Goal: Information Seeking & Learning: Learn about a topic

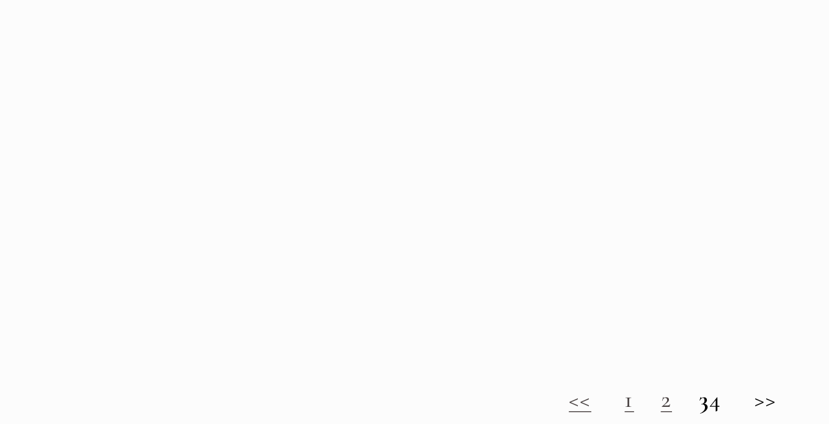
scroll to position [785, 0]
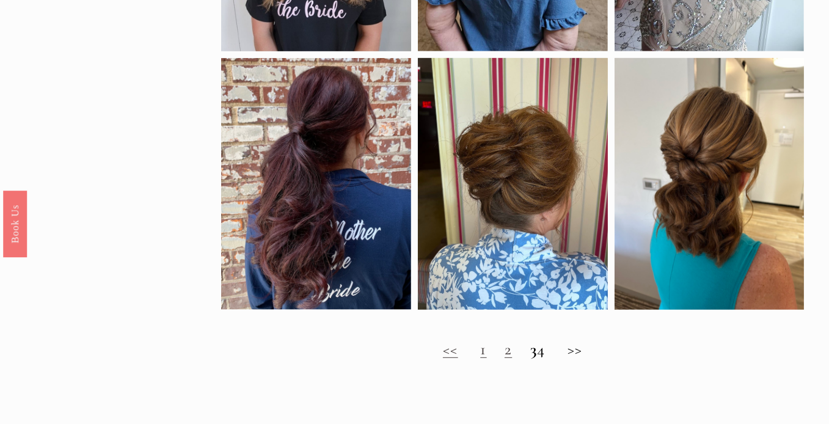
click at [505, 356] on link "2" at bounding box center [508, 349] width 7 height 20
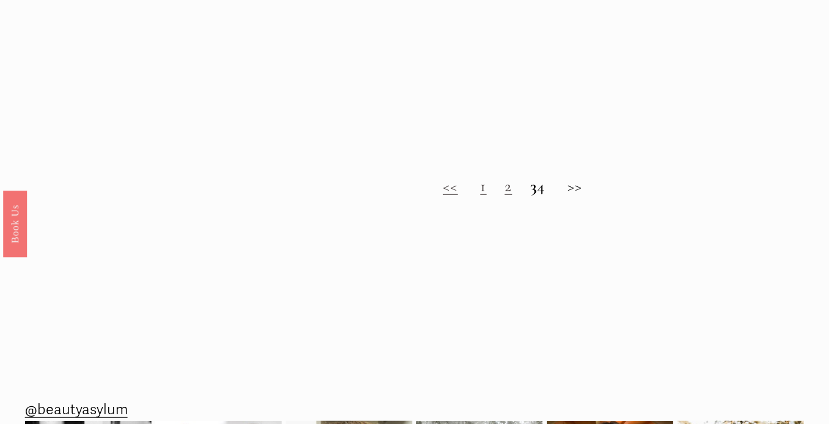
scroll to position [949, 0]
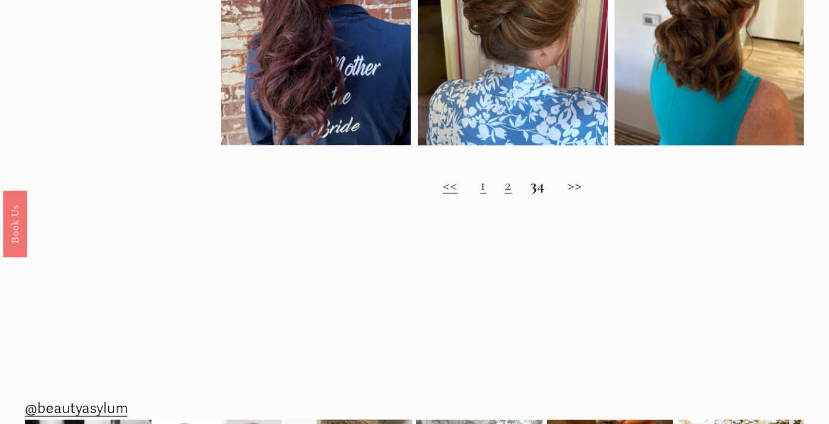
click at [530, 195] on strong "3" at bounding box center [533, 185] width 7 height 20
click at [549, 192] on h2 "<< 1 2 3 4 >>" at bounding box center [512, 184] width 583 height 19
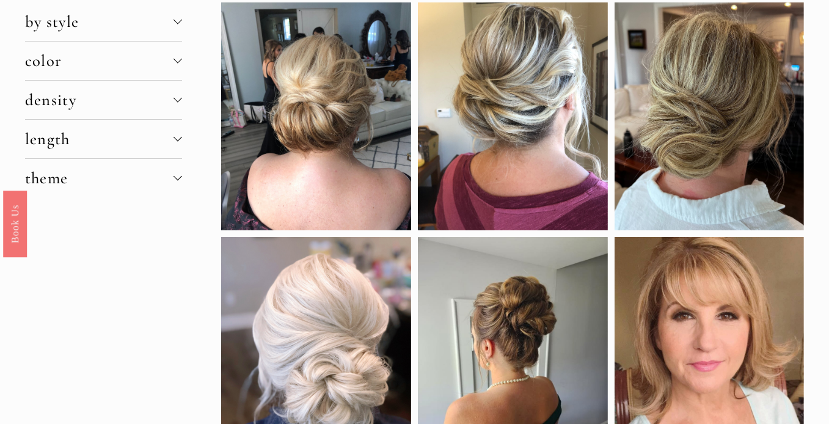
scroll to position [110, 0]
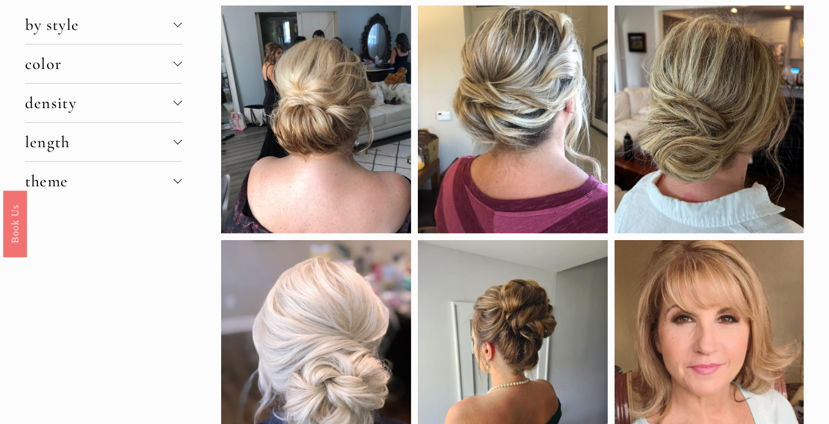
click at [106, 68] on span "color" at bounding box center [99, 64] width 148 height 20
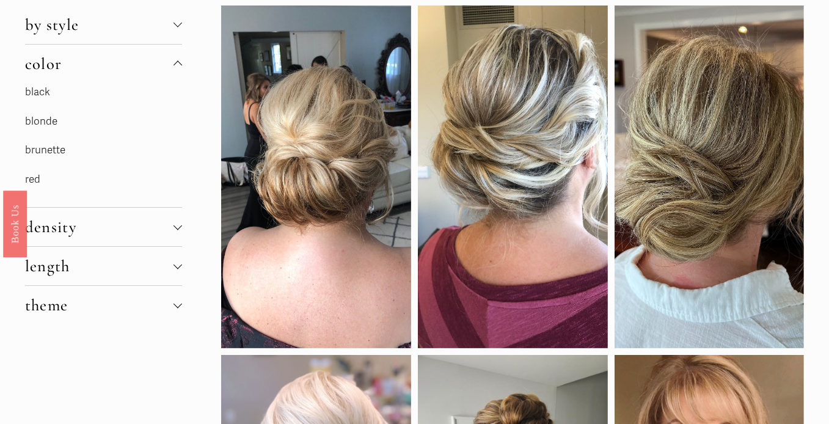
click at [64, 155] on link "brunette" at bounding box center [45, 150] width 40 height 13
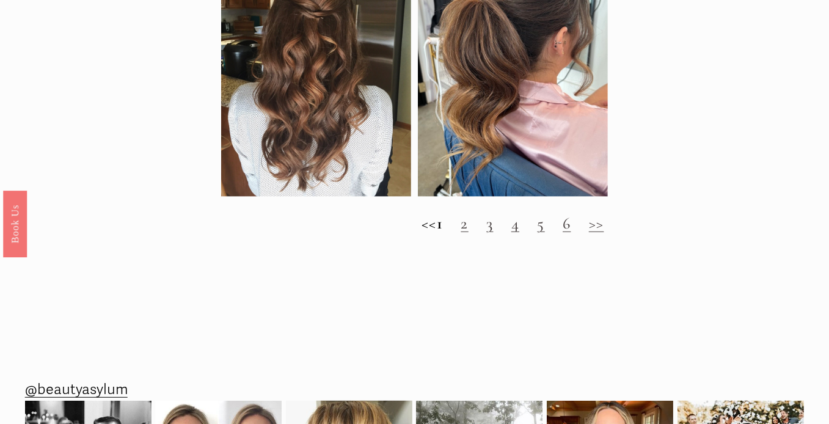
scroll to position [968, 0]
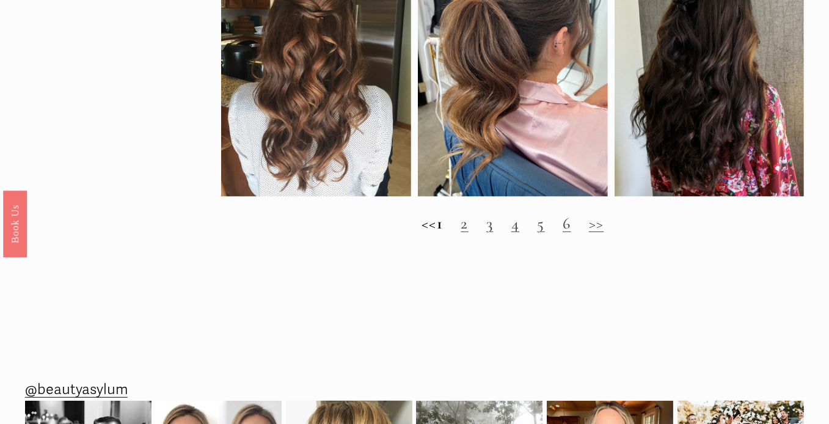
click at [468, 233] on link "2" at bounding box center [464, 223] width 7 height 20
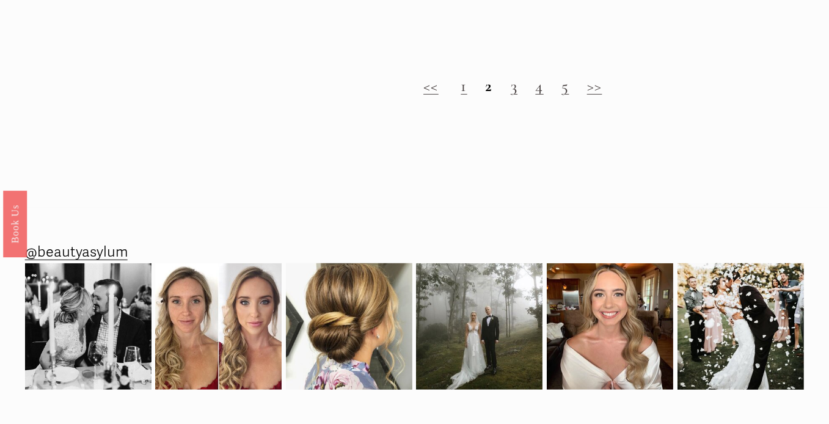
scroll to position [1105, 0]
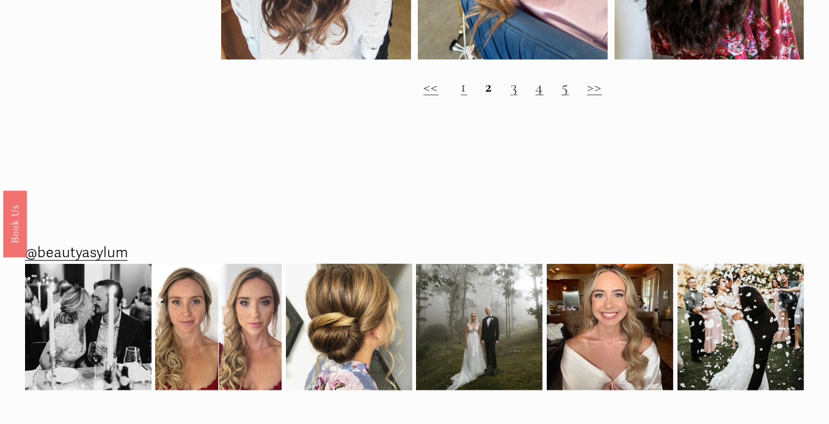
click at [513, 97] on link "3" at bounding box center [514, 86] width 7 height 20
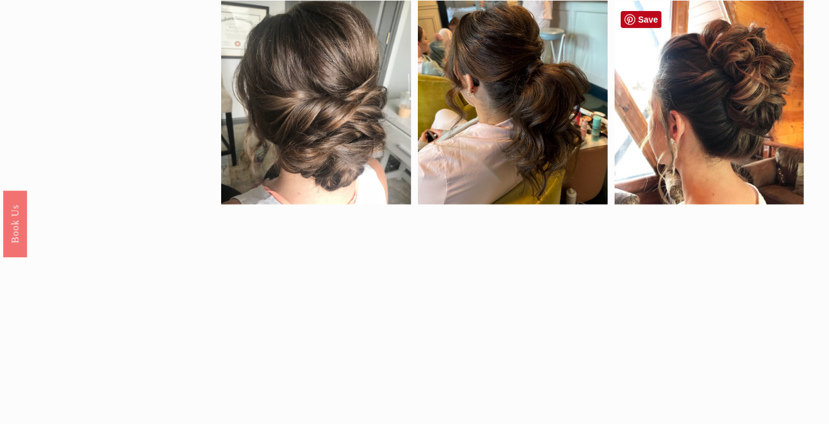
scroll to position [654, 0]
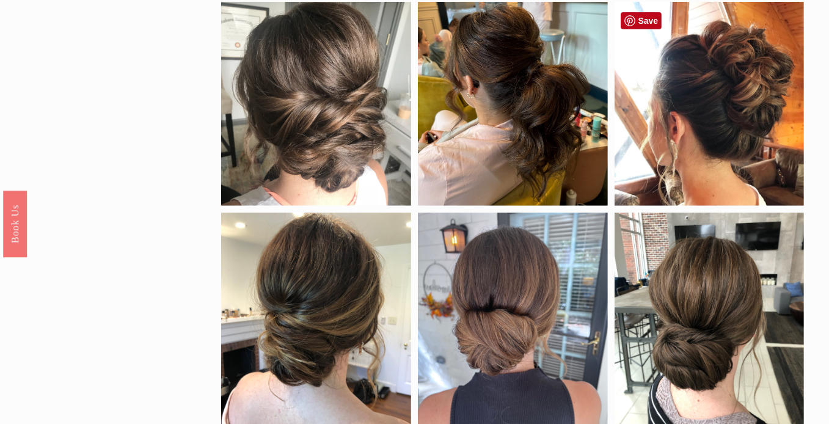
click at [768, 85] on div at bounding box center [710, 104] width 190 height 205
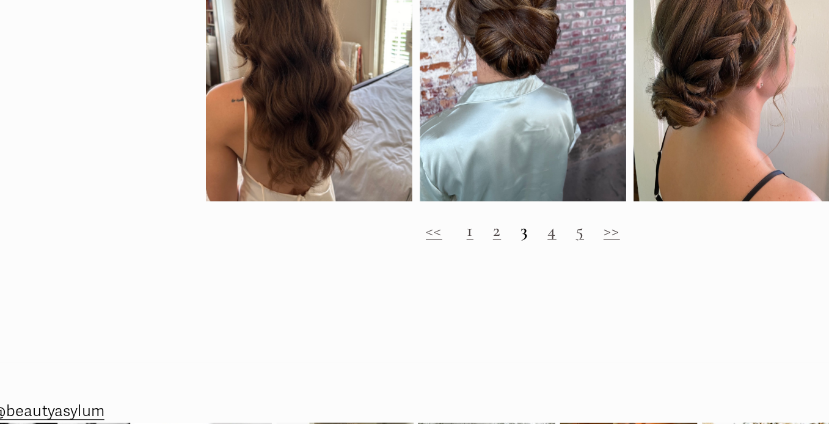
scroll to position [1158, 0]
click at [544, 255] on h2 "<< 1 2 3 4 5 >>" at bounding box center [512, 245] width 583 height 19
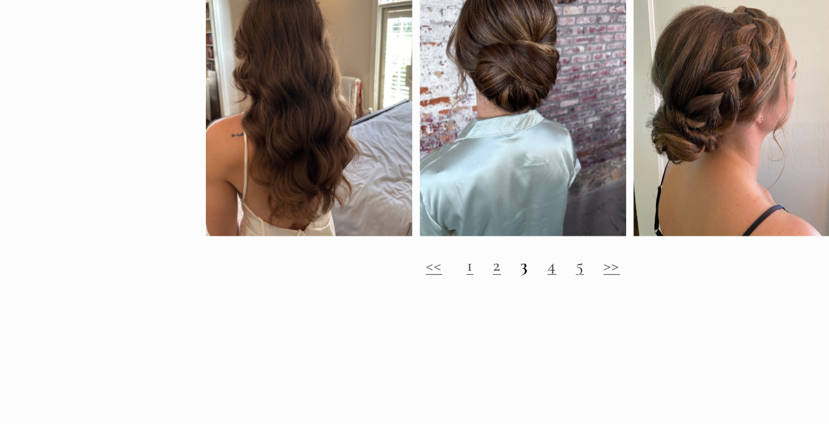
scroll to position [1125, 0]
click at [568, 288] on link "5" at bounding box center [564, 278] width 7 height 20
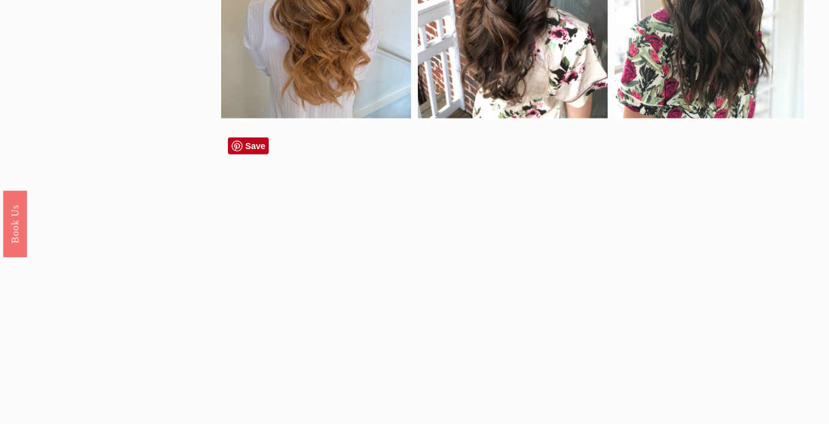
scroll to position [940, 0]
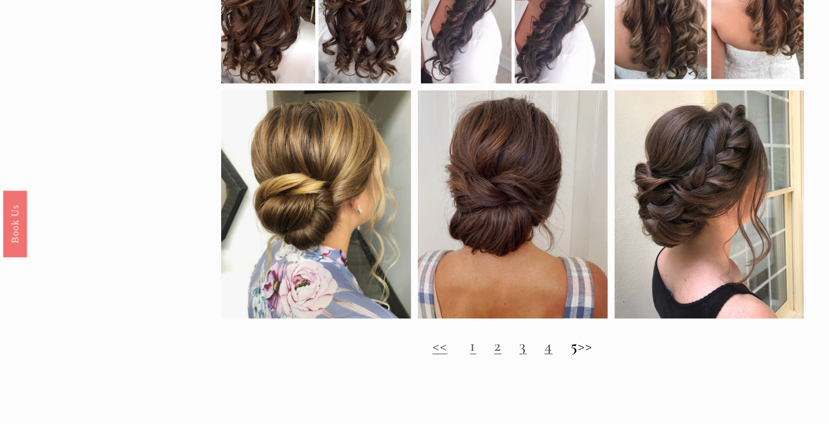
click at [598, 354] on h2 "<< 1 2 3 4 5 >>" at bounding box center [512, 345] width 583 height 19
click at [587, 351] on h2 "<< 1 2 3 4 5 >>" at bounding box center [512, 345] width 583 height 19
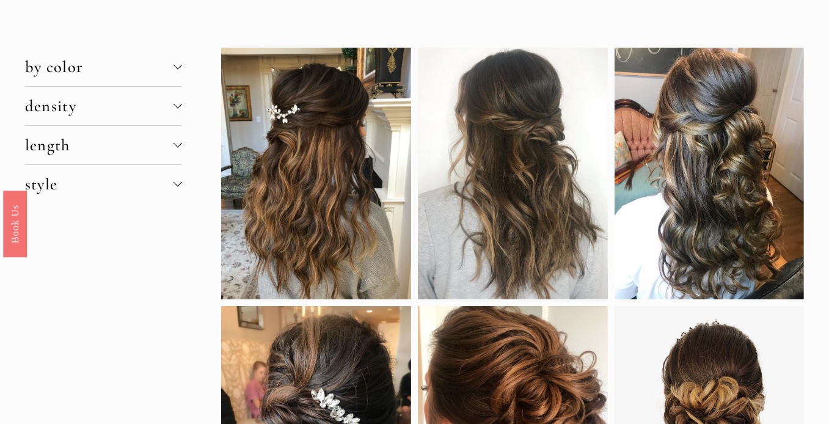
scroll to position [0, 0]
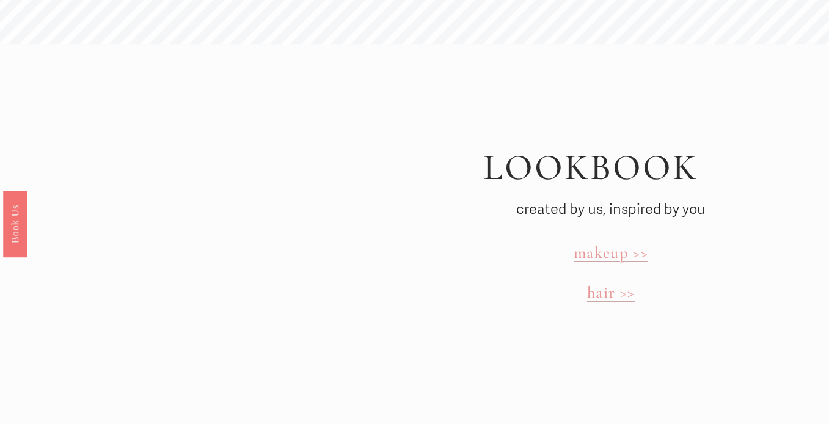
scroll to position [3181, 0]
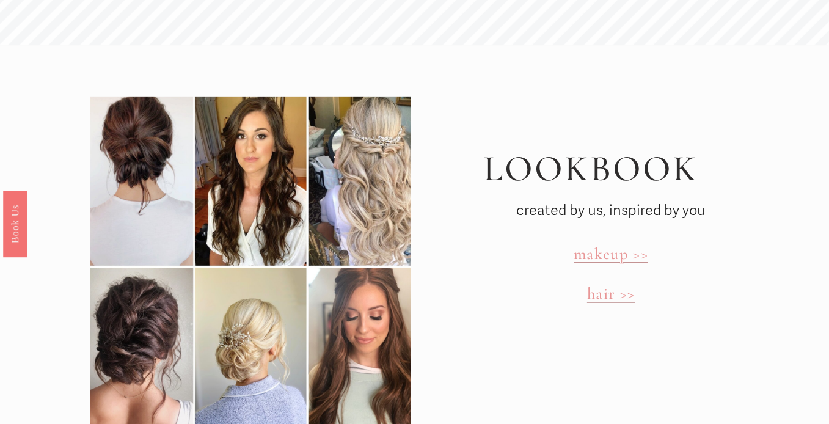
click at [612, 283] on span "hair >>" at bounding box center [611, 293] width 48 height 20
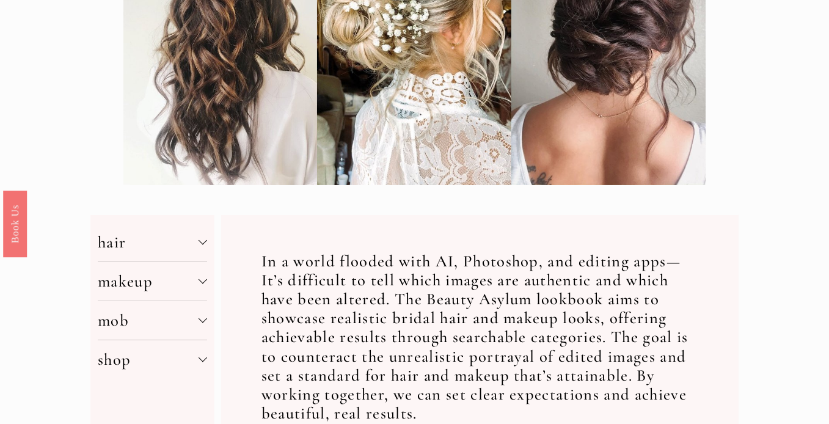
scroll to position [349, 0]
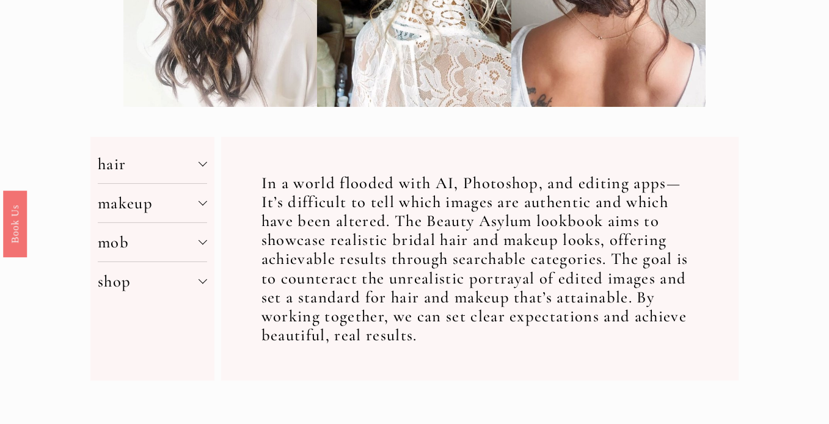
click at [131, 248] on span "mob" at bounding box center [148, 242] width 101 height 20
click at [113, 299] on link "hair" at bounding box center [107, 299] width 18 height 13
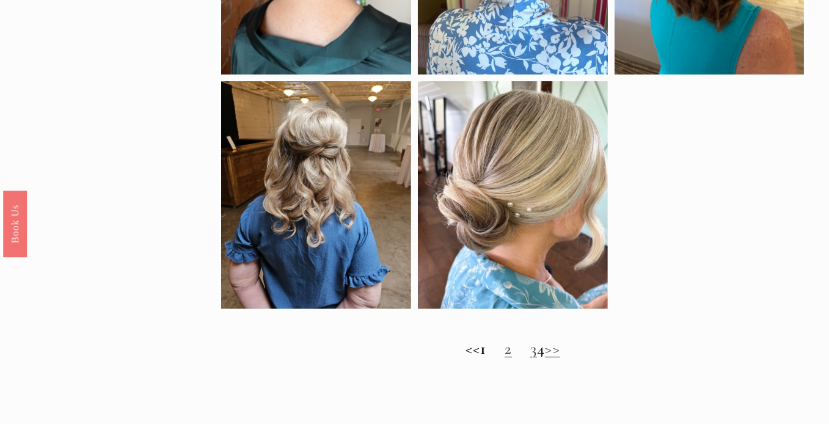
scroll to position [829, 0]
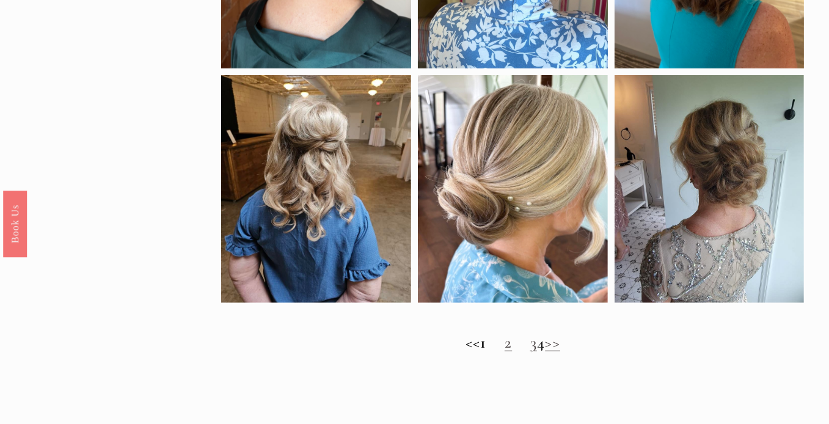
click at [505, 351] on link "2" at bounding box center [508, 342] width 7 height 20
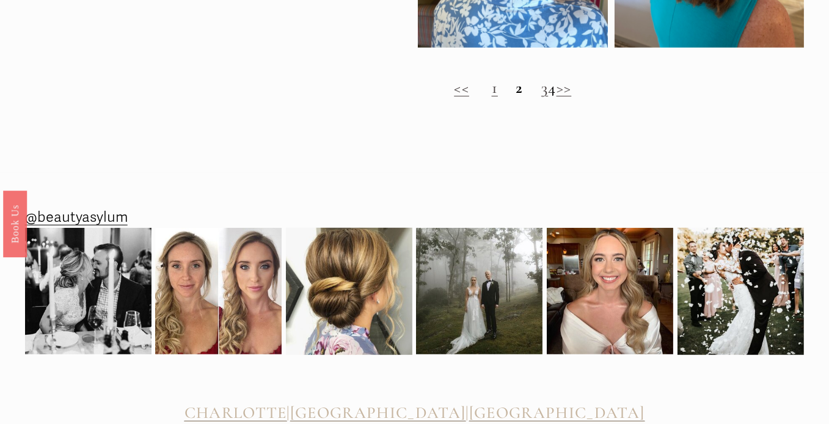
scroll to position [1070, 0]
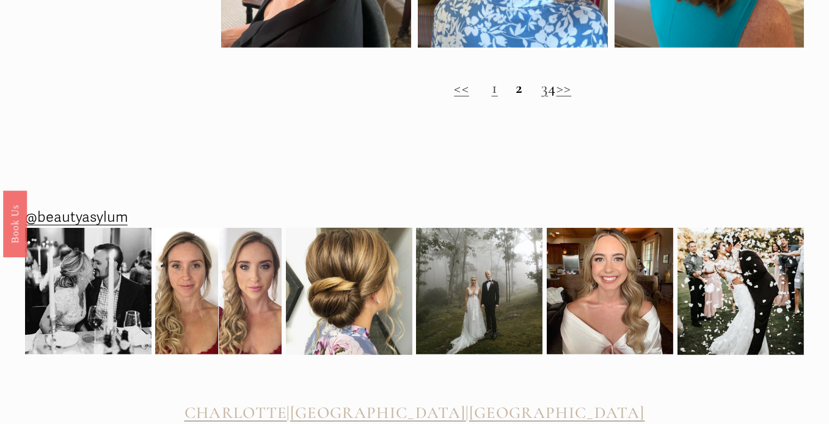
click at [541, 95] on link "3" at bounding box center [544, 88] width 7 height 20
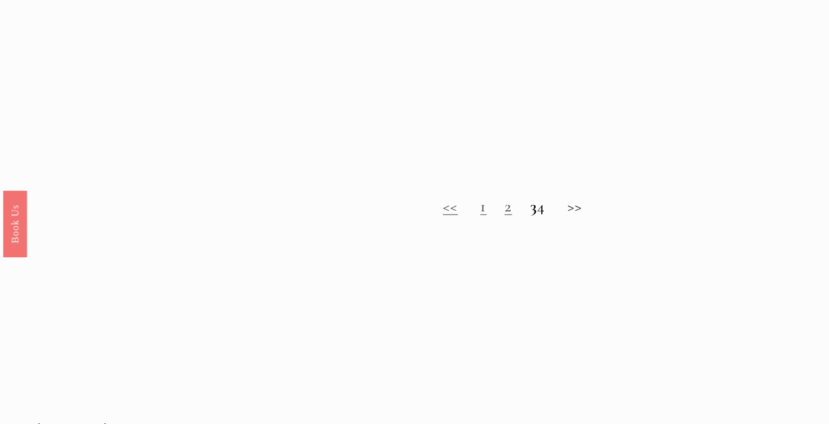
scroll to position [927, 0]
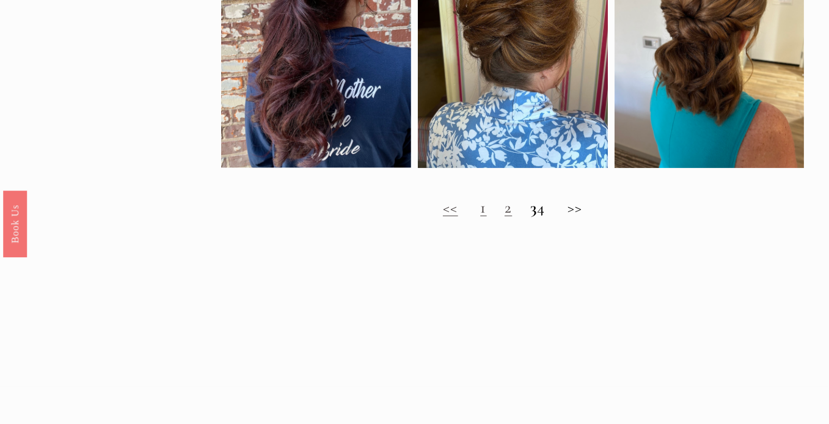
click at [549, 217] on h2 "<< 1 2 3 4 >>" at bounding box center [512, 207] width 583 height 19
click at [585, 216] on h2 "<< 1 2 3 4 >>" at bounding box center [512, 207] width 583 height 19
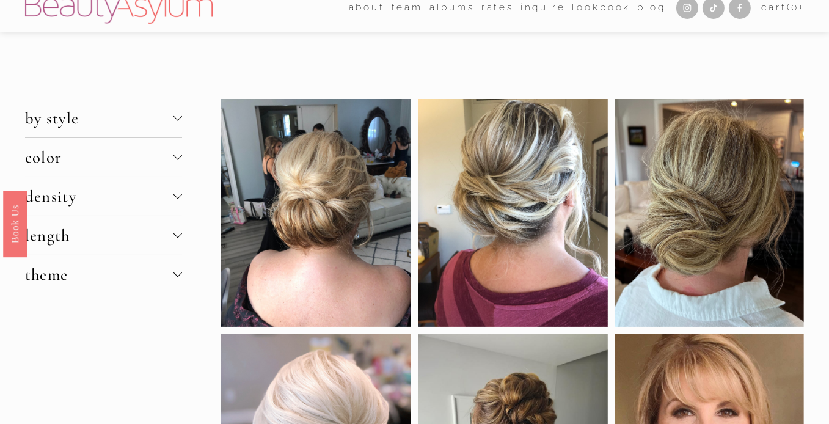
scroll to position [0, 0]
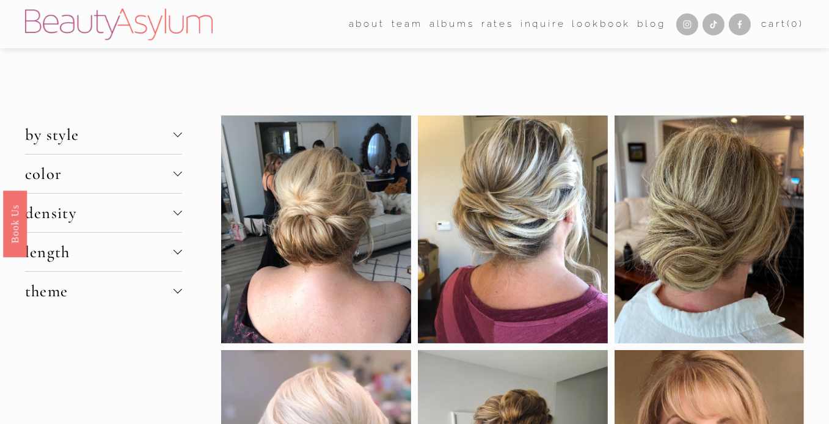
click at [49, 137] on span "by style" at bounding box center [99, 135] width 148 height 20
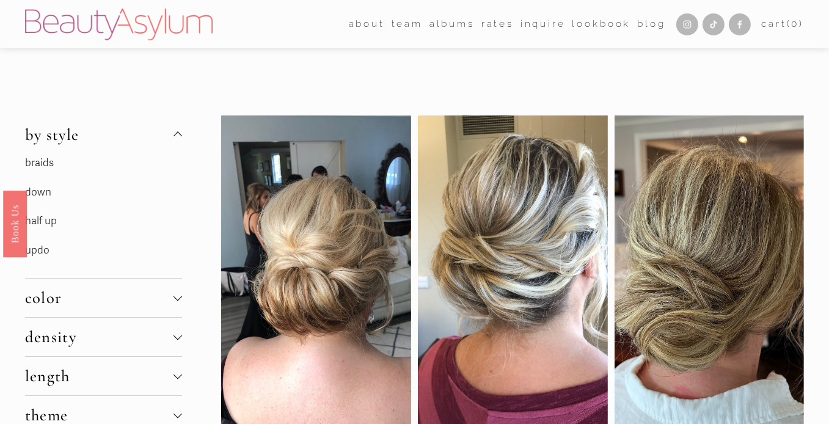
click at [40, 248] on link "updo" at bounding box center [37, 250] width 24 height 13
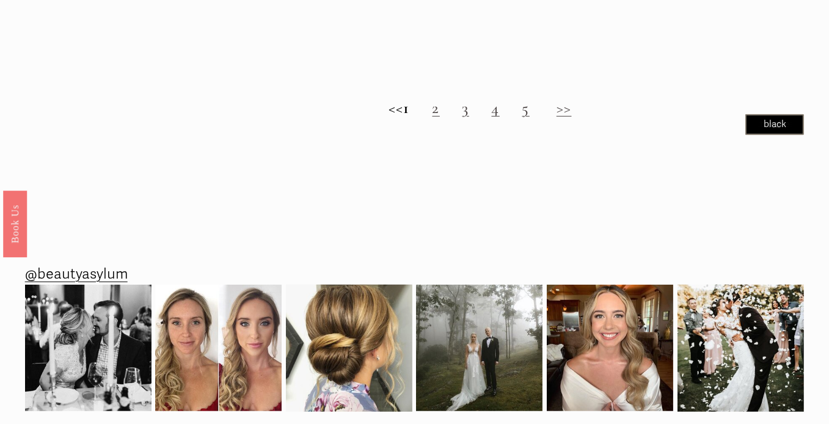
scroll to position [1312, 0]
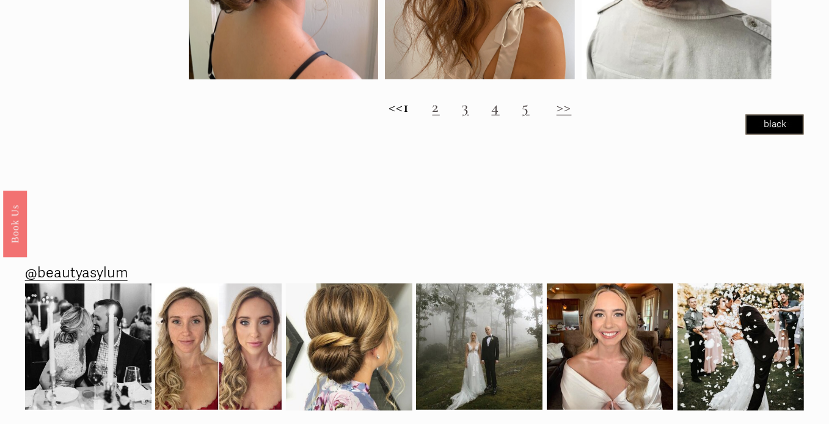
click at [440, 111] on link "2" at bounding box center [436, 107] width 7 height 20
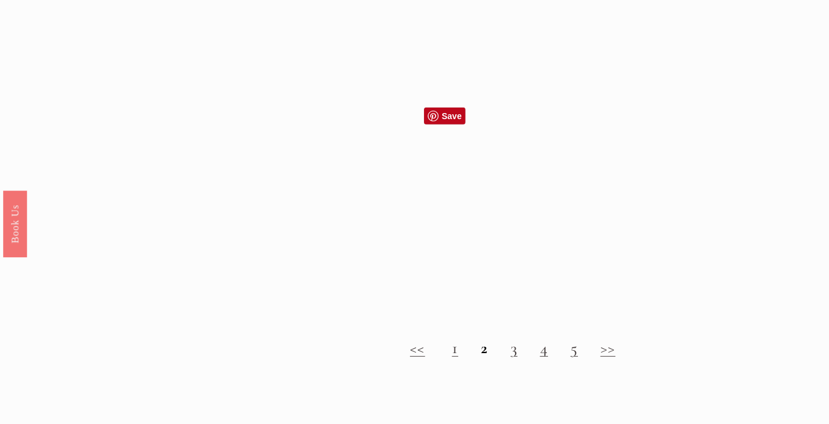
scroll to position [1009, 0]
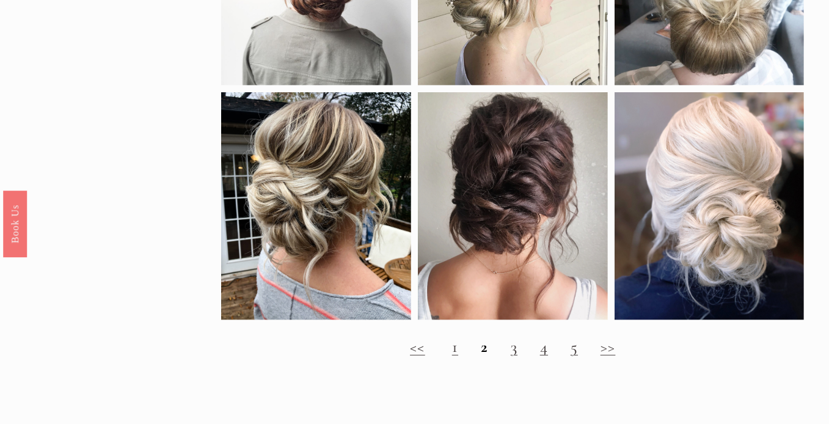
click at [517, 357] on link "3" at bounding box center [514, 347] width 7 height 20
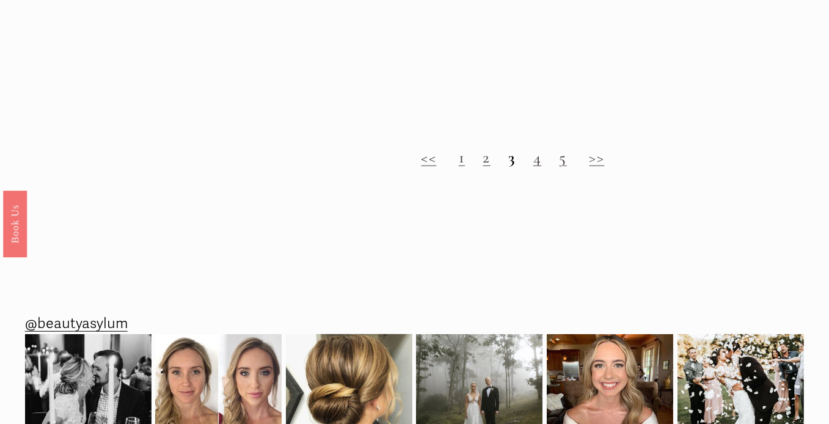
scroll to position [1245, 0]
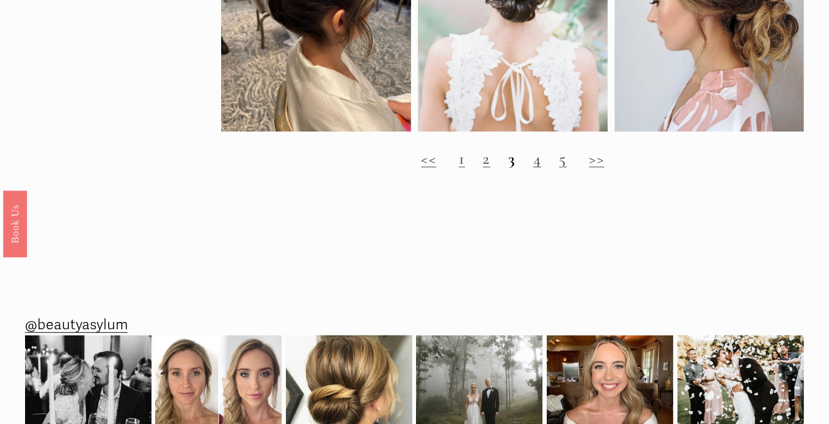
click at [538, 169] on link "4" at bounding box center [537, 158] width 8 height 20
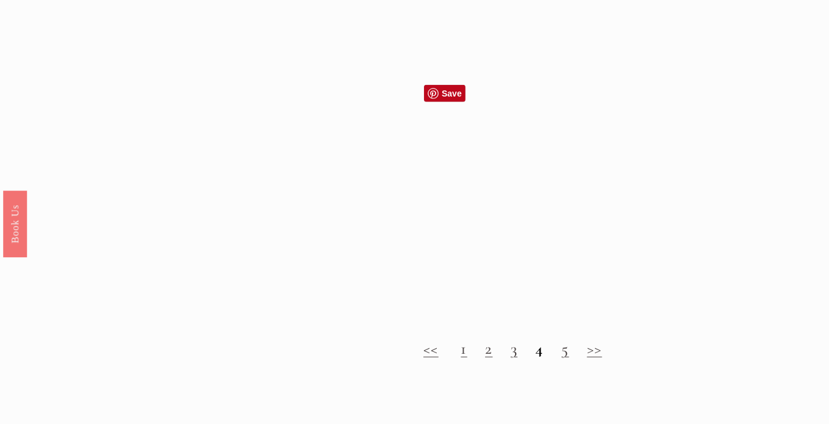
scroll to position [1284, 0]
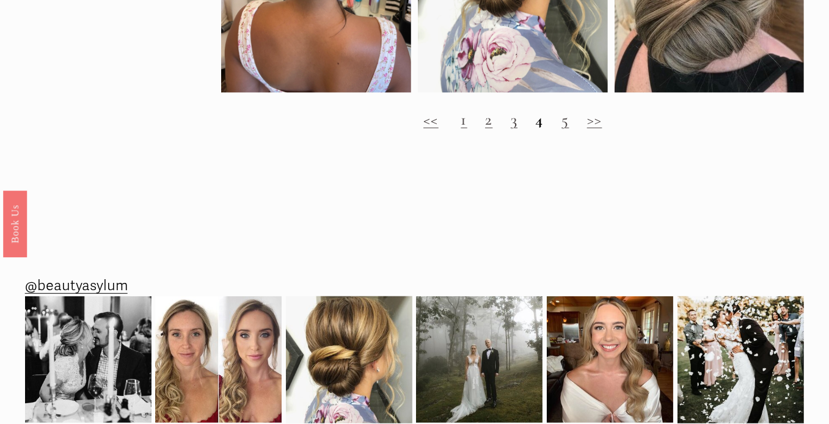
click at [566, 130] on link "5" at bounding box center [564, 119] width 7 height 20
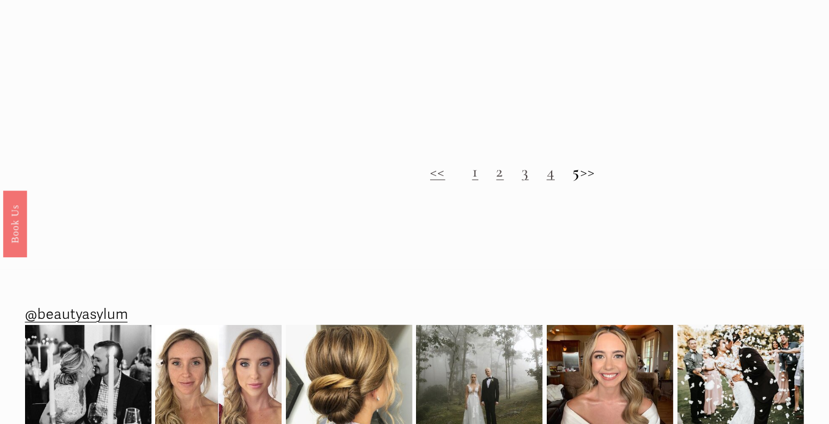
scroll to position [1183, 0]
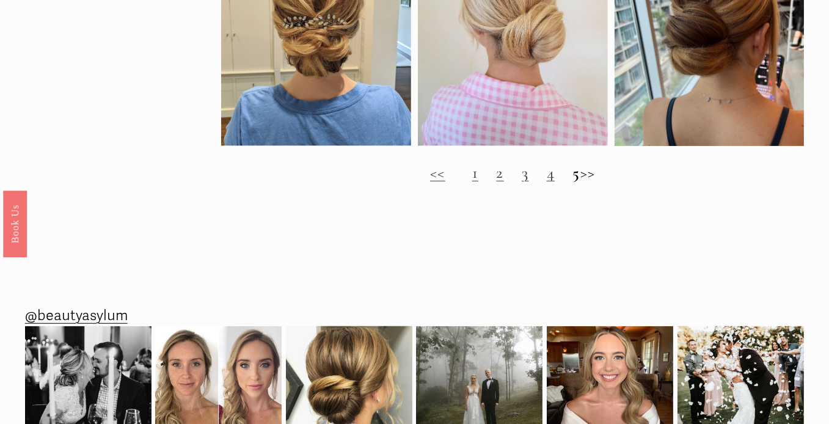
click at [598, 180] on h2 "<< 1 2 3 4 5 >>" at bounding box center [512, 172] width 583 height 19
click at [597, 182] on h2 "<< 1 2 3 4 5 >>" at bounding box center [512, 172] width 583 height 19
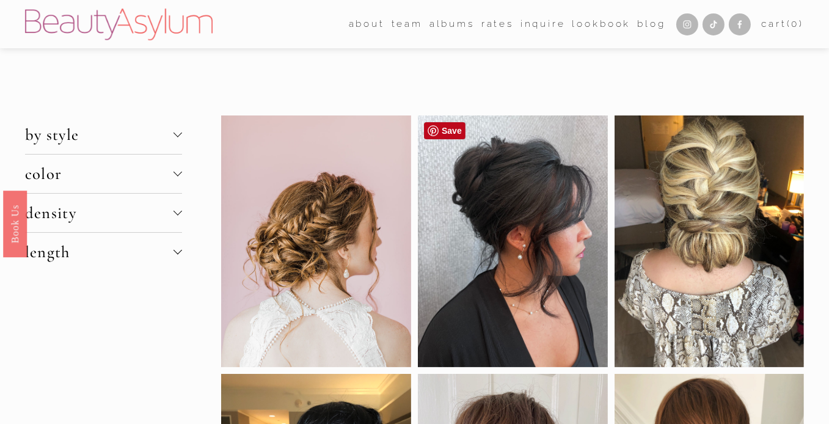
scroll to position [0, 0]
click at [50, 254] on span "length" at bounding box center [99, 252] width 148 height 20
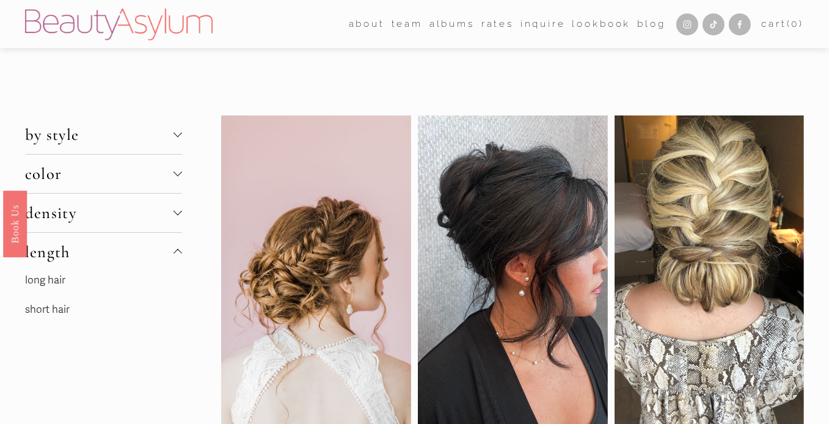
click at [83, 133] on span "by style" at bounding box center [99, 135] width 148 height 20
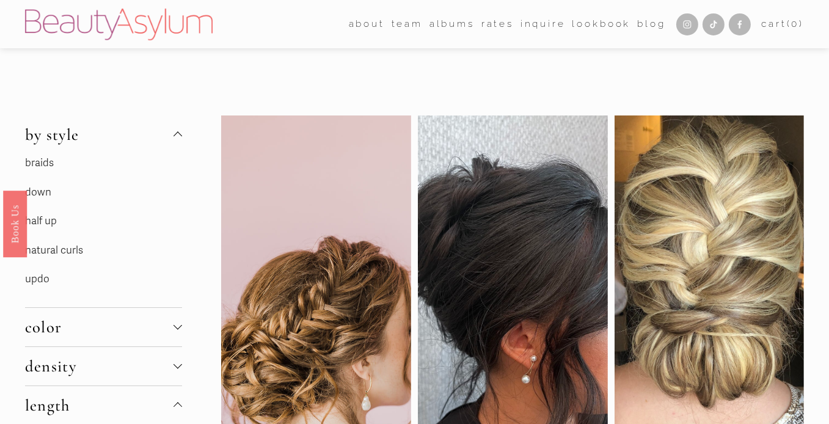
click at [45, 192] on link "down" at bounding box center [38, 192] width 26 height 13
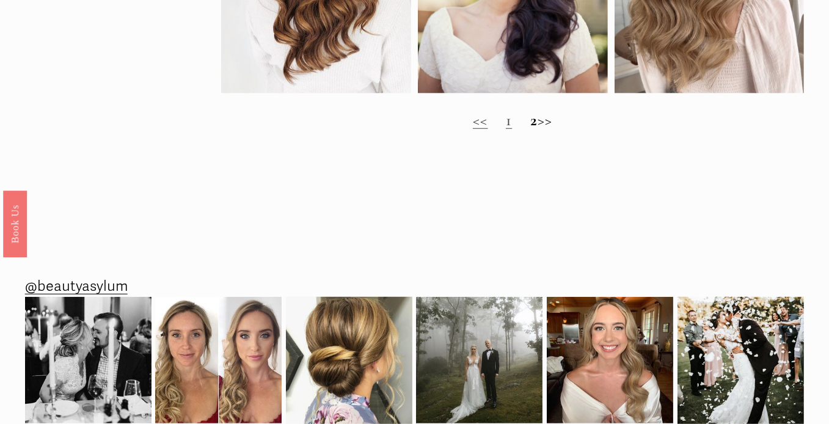
scroll to position [1329, 0]
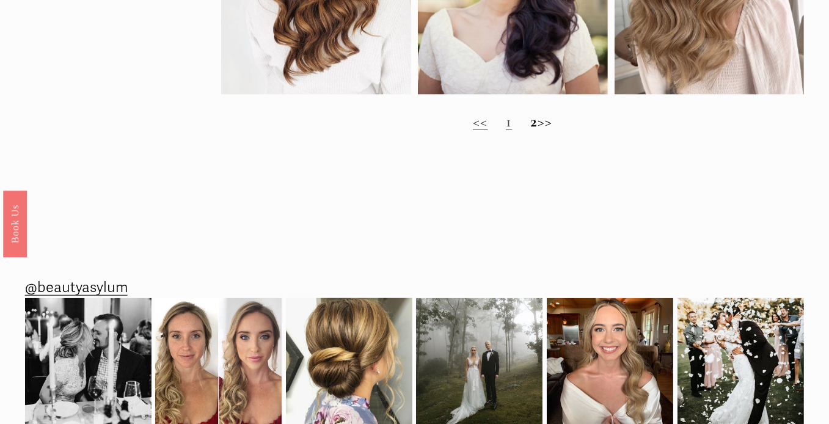
click at [530, 131] on strong "2" at bounding box center [533, 121] width 7 height 20
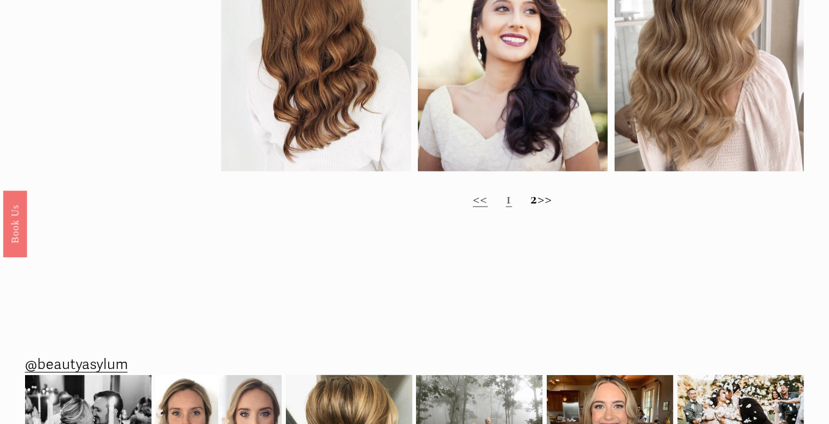
scroll to position [1257, 0]
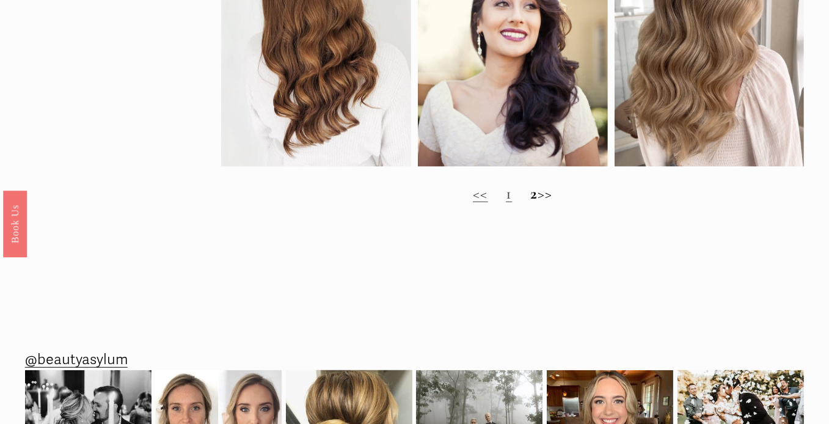
click at [553, 203] on h2 "<< 1 2 >>" at bounding box center [512, 193] width 583 height 19
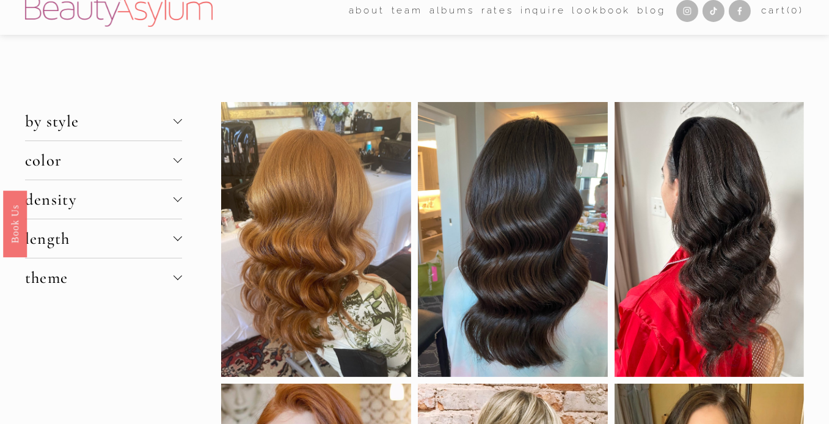
scroll to position [6, 0]
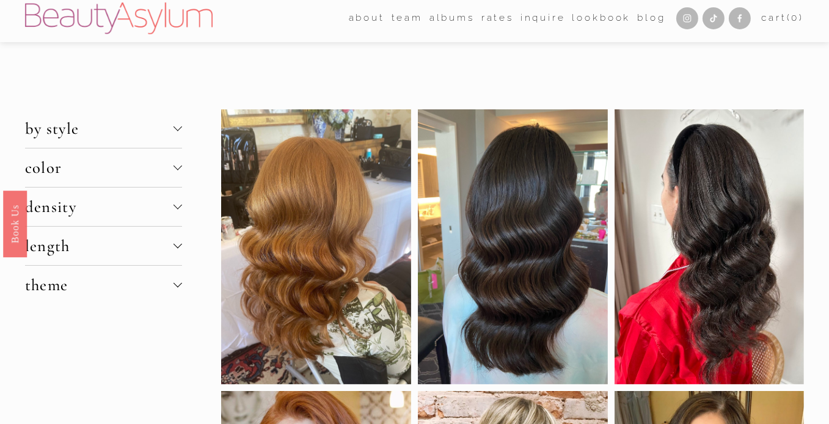
click at [56, 287] on span "theme" at bounding box center [99, 285] width 148 height 20
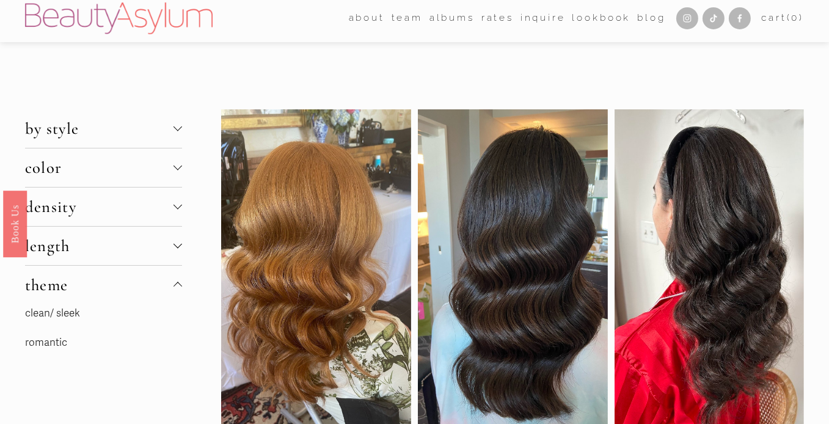
click at [54, 340] on link "romantic" at bounding box center [46, 342] width 42 height 13
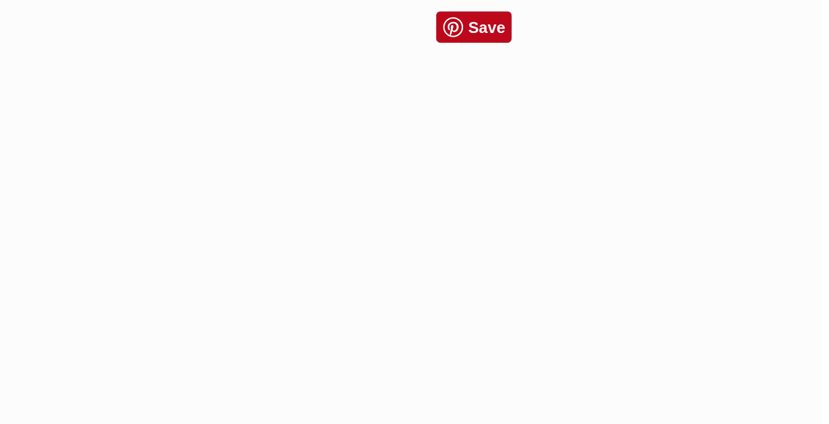
scroll to position [997, 0]
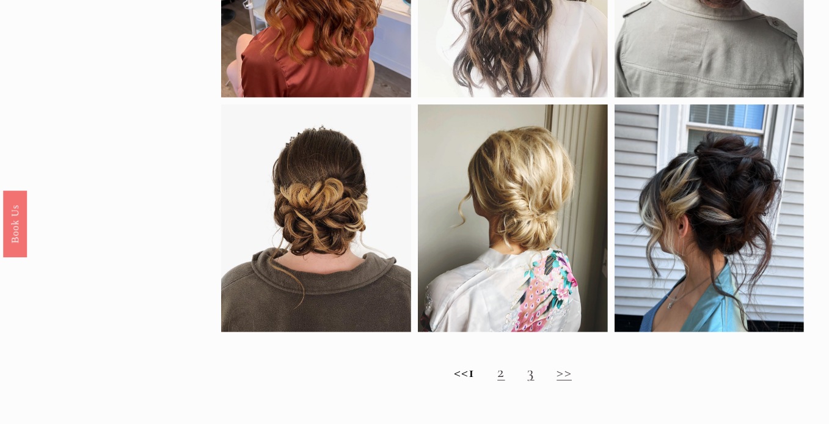
click at [505, 382] on link "2" at bounding box center [500, 372] width 7 height 20
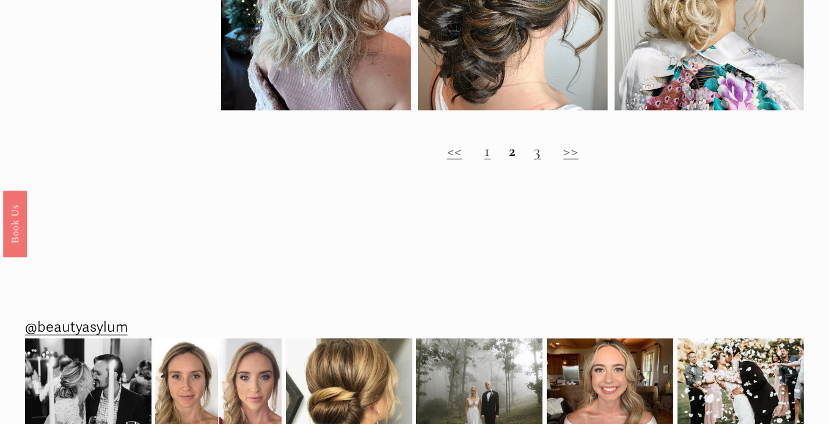
scroll to position [1245, 0]
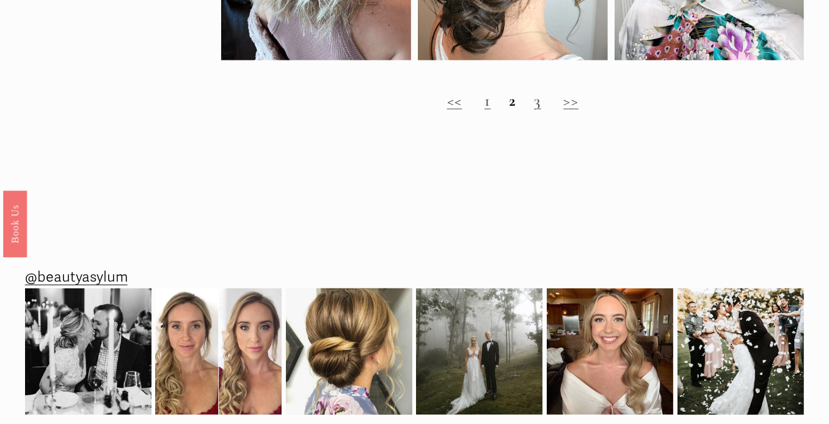
click at [541, 109] on link "3" at bounding box center [537, 100] width 7 height 20
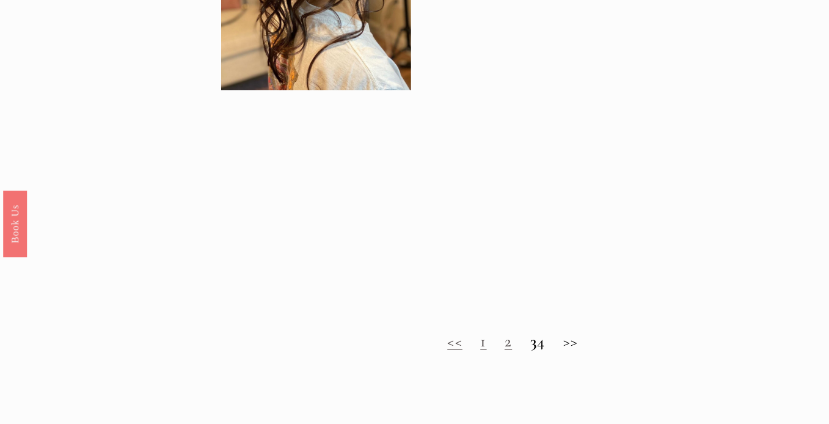
scroll to position [1202, 0]
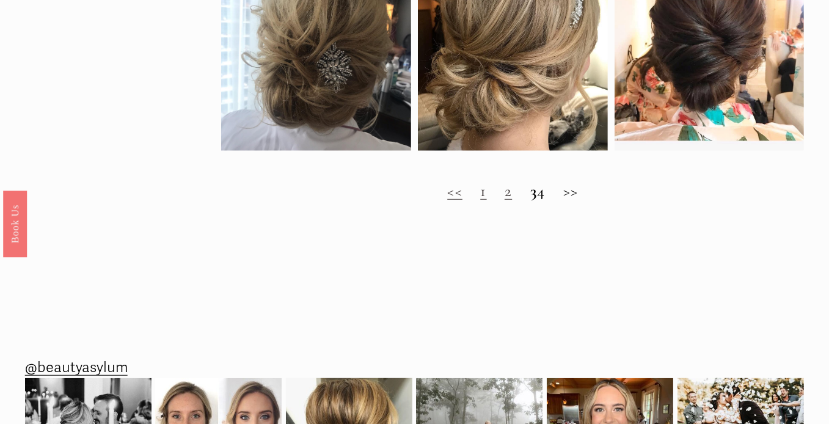
click at [553, 200] on h2 "<< 1 2 3 4 >>" at bounding box center [512, 190] width 583 height 19
click at [551, 200] on h2 "<< 1 2 3 4 >>" at bounding box center [512, 190] width 583 height 19
click at [579, 196] on h2 "<< 1 2 3 4 >>" at bounding box center [512, 190] width 583 height 19
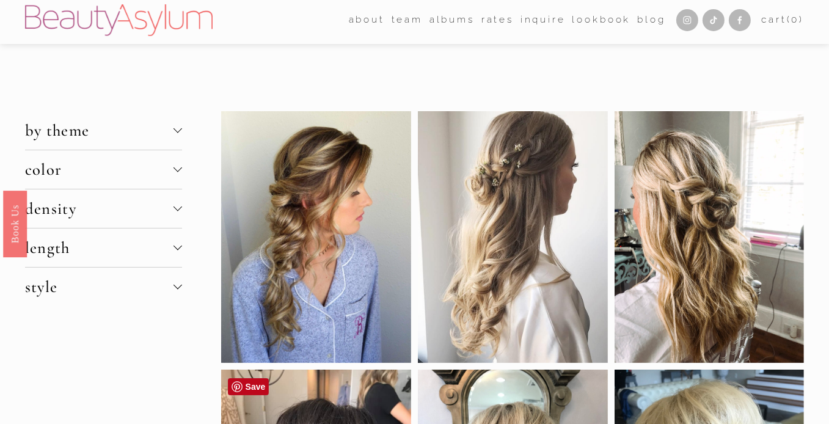
scroll to position [0, 0]
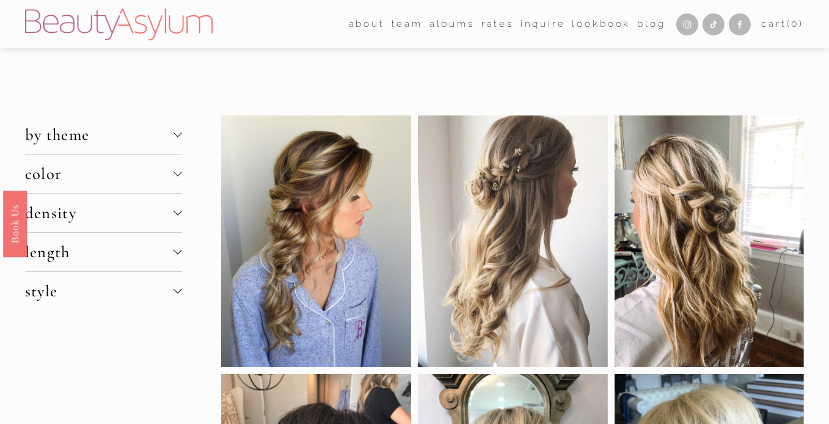
click at [59, 208] on span "density" at bounding box center [99, 213] width 148 height 20
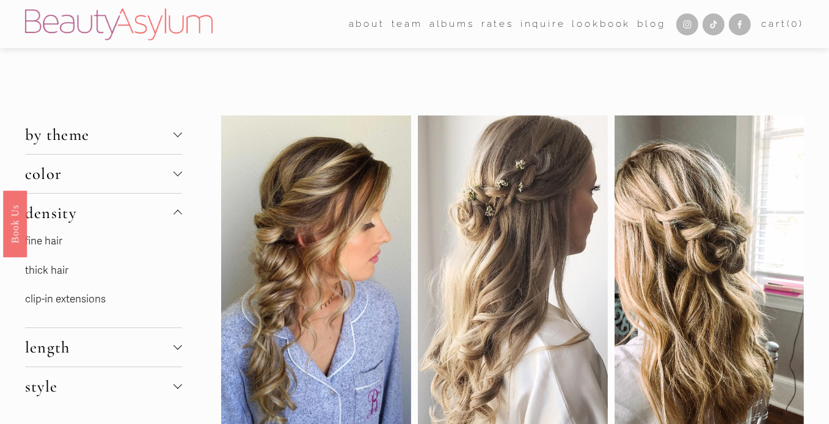
click at [49, 238] on link "fine hair" at bounding box center [43, 241] width 37 height 13
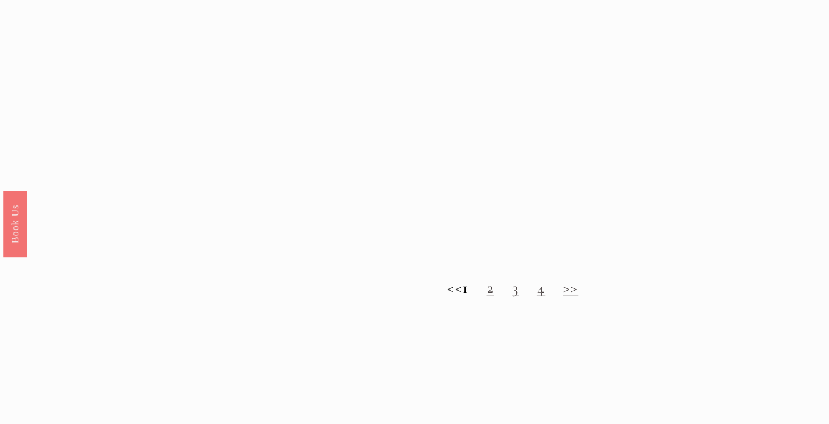
scroll to position [1105, 0]
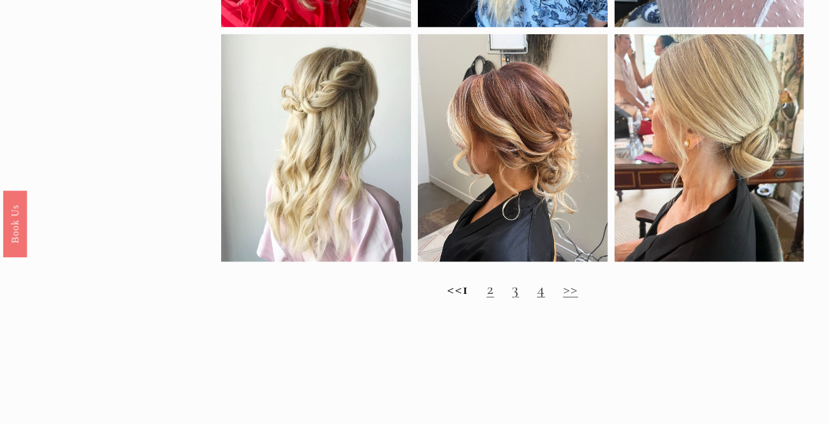
click at [494, 296] on link "2" at bounding box center [490, 289] width 7 height 20
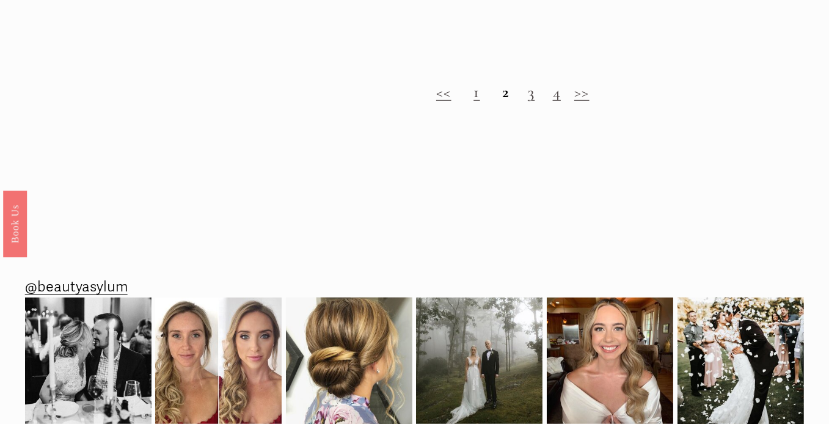
scroll to position [1265, 0]
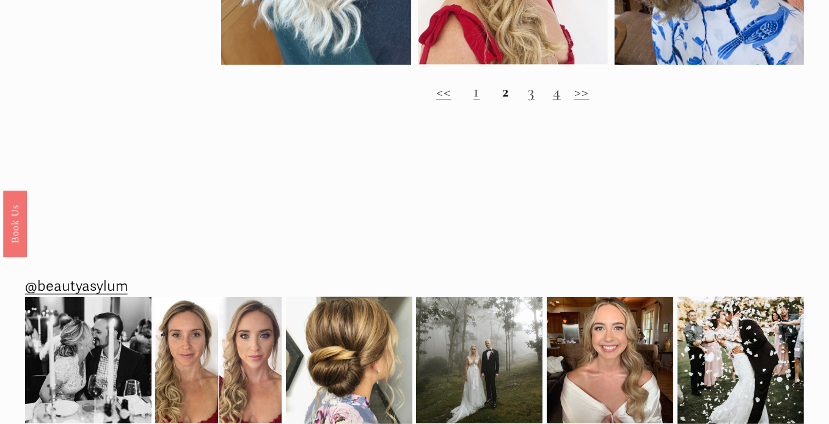
click at [532, 101] on link "3" at bounding box center [531, 91] width 7 height 20
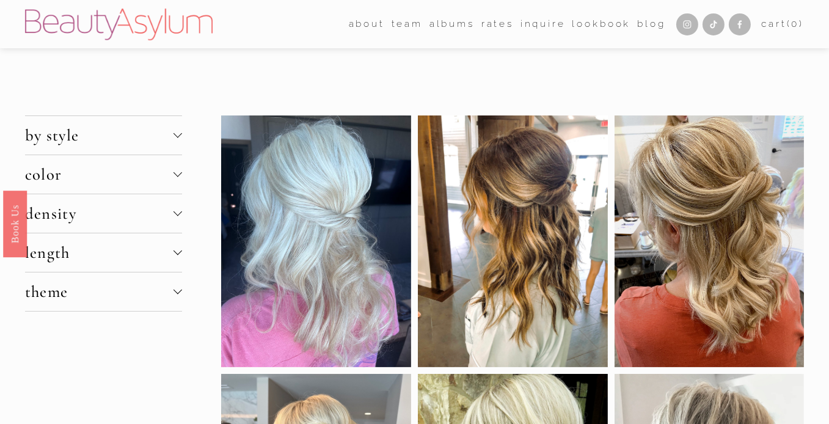
click at [0, 0] on link "[GEOGRAPHIC_DATA]" at bounding box center [0, 0] width 0 height 0
